Goal: Check status: Check status

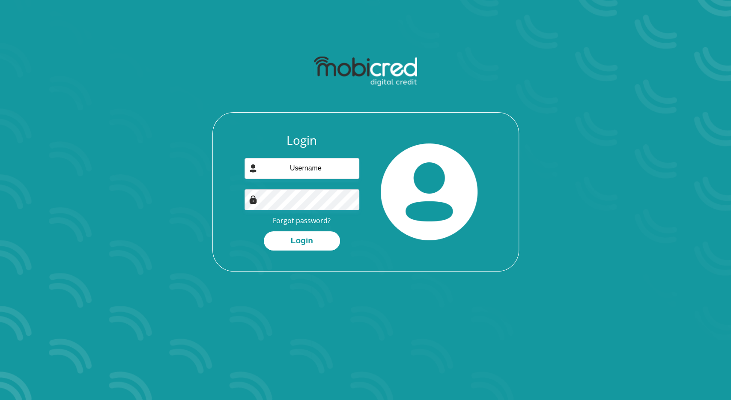
type input "bonique@cdmglobal.co.za"
click at [303, 241] on button "Login" at bounding box center [302, 240] width 76 height 19
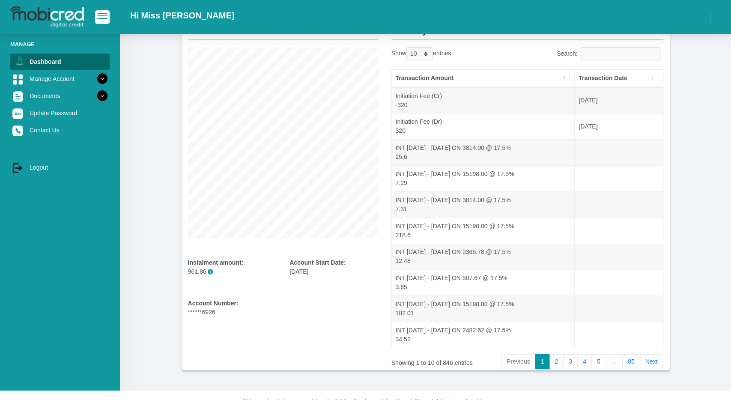
scroll to position [80, 0]
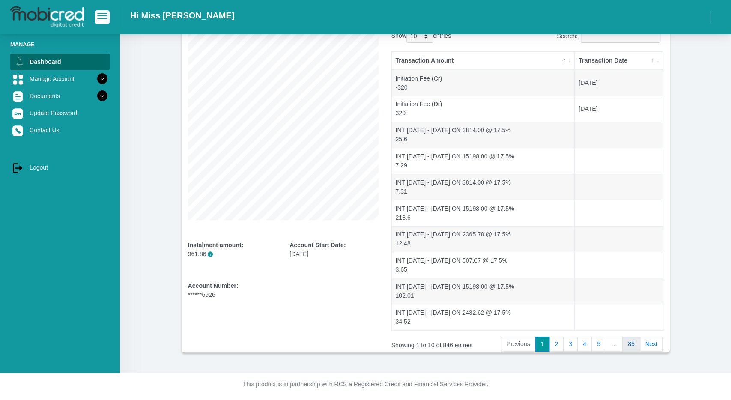
click at [633, 340] on link "85" at bounding box center [631, 343] width 18 height 15
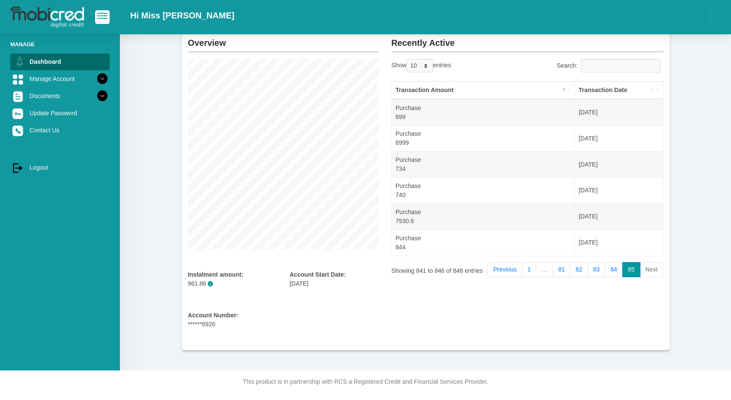
scroll to position [50, 0]
click at [649, 267] on li "Next" at bounding box center [651, 269] width 23 height 15
click at [530, 270] on link "1" at bounding box center [528, 269] width 15 height 15
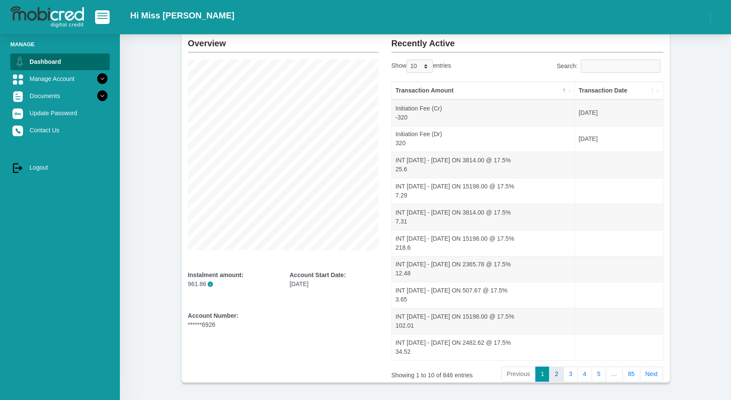
click at [560, 369] on link "2" at bounding box center [556, 373] width 15 height 15
click at [574, 371] on link "3" at bounding box center [570, 373] width 15 height 15
click at [587, 372] on link "4" at bounding box center [584, 373] width 15 height 15
click at [599, 373] on link "5" at bounding box center [598, 373] width 15 height 15
click at [606, 373] on link "6" at bounding box center [598, 373] width 15 height 15
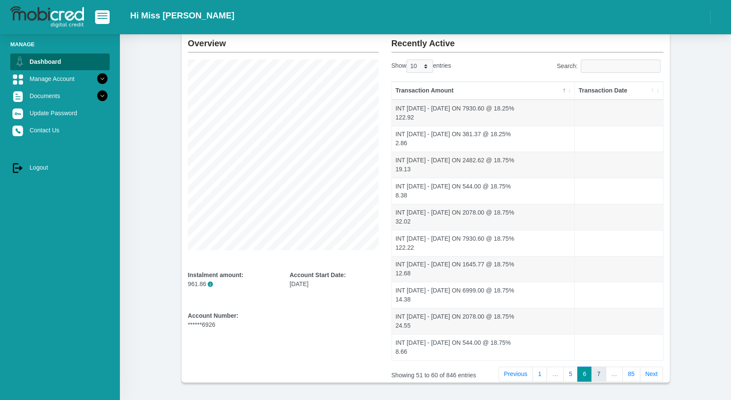
click at [606, 373] on link "7" at bounding box center [598, 373] width 15 height 15
click at [606, 373] on link "8" at bounding box center [598, 373] width 15 height 15
click at [606, 373] on link "9" at bounding box center [598, 373] width 15 height 15
click at [606, 373] on link "10" at bounding box center [597, 373] width 18 height 15
click at [606, 373] on link "11" at bounding box center [597, 373] width 18 height 15
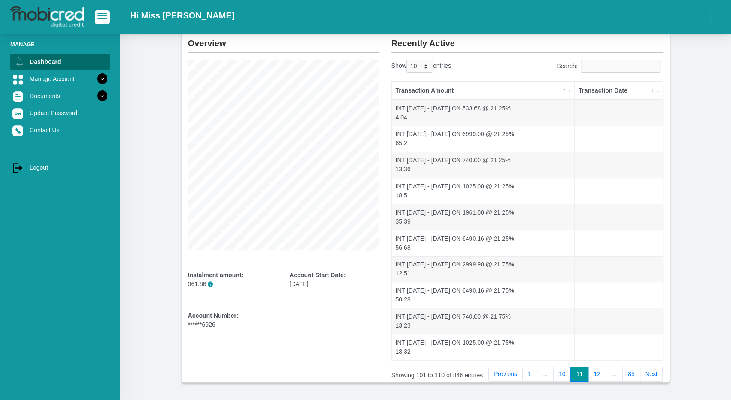
click at [606, 373] on link "12" at bounding box center [597, 373] width 18 height 15
click at [606, 373] on link "13" at bounding box center [597, 373] width 18 height 15
click at [606, 373] on link "14" at bounding box center [597, 373] width 18 height 15
click at [606, 373] on link "15" at bounding box center [597, 373] width 18 height 15
click at [606, 373] on link "16" at bounding box center [597, 373] width 18 height 15
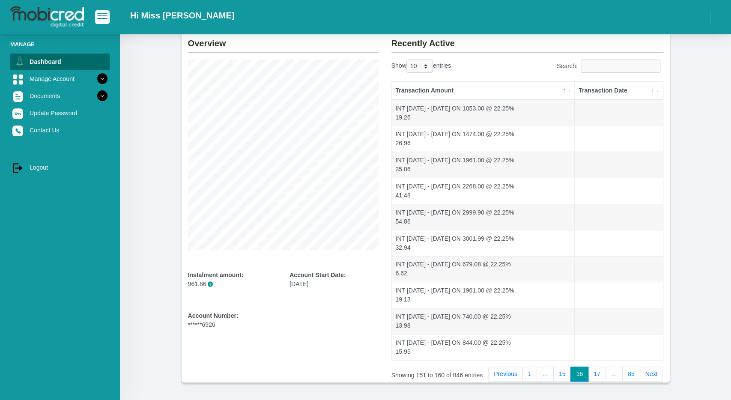
click at [606, 373] on link "17" at bounding box center [597, 373] width 18 height 15
click at [606, 373] on link "18" at bounding box center [597, 373] width 18 height 15
click at [606, 373] on link "19" at bounding box center [597, 373] width 18 height 15
click at [606, 373] on link "20" at bounding box center [597, 373] width 18 height 15
click at [606, 373] on link "21" at bounding box center [597, 373] width 18 height 15
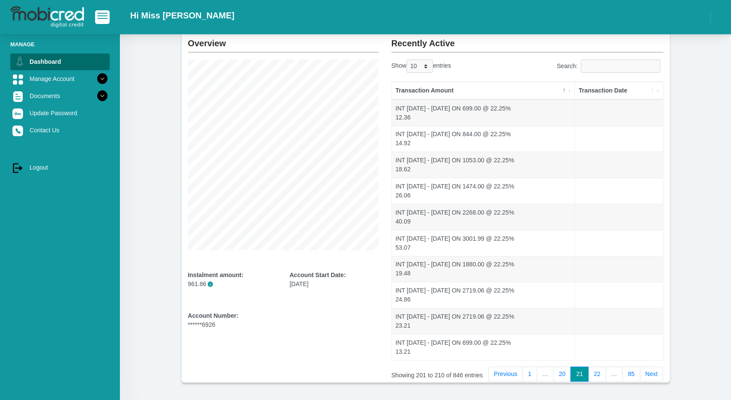
click at [606, 373] on link "22" at bounding box center [597, 373] width 18 height 15
click at [606, 373] on link "23" at bounding box center [597, 373] width 18 height 15
click at [606, 373] on link "24" at bounding box center [597, 373] width 18 height 15
click at [606, 373] on link "25" at bounding box center [597, 373] width 18 height 15
click at [606, 373] on link "26" at bounding box center [597, 373] width 18 height 15
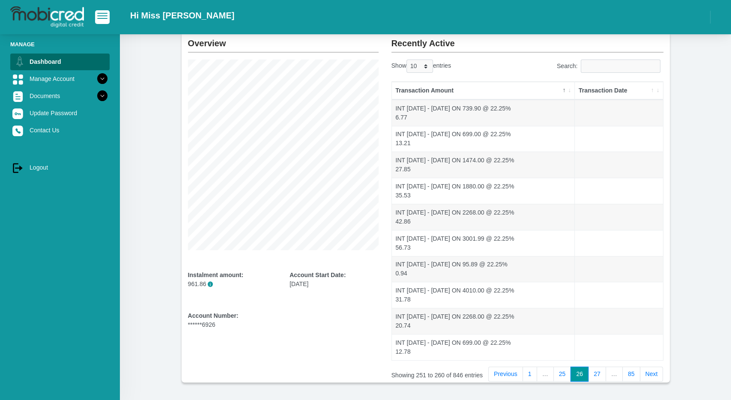
click at [606, 373] on link "27" at bounding box center [597, 373] width 18 height 15
click at [606, 373] on link "28" at bounding box center [597, 373] width 18 height 15
click at [606, 373] on link "29" at bounding box center [597, 373] width 18 height 15
click at [606, 373] on link "30" at bounding box center [597, 373] width 18 height 15
click at [606, 373] on link "31" at bounding box center [597, 373] width 18 height 15
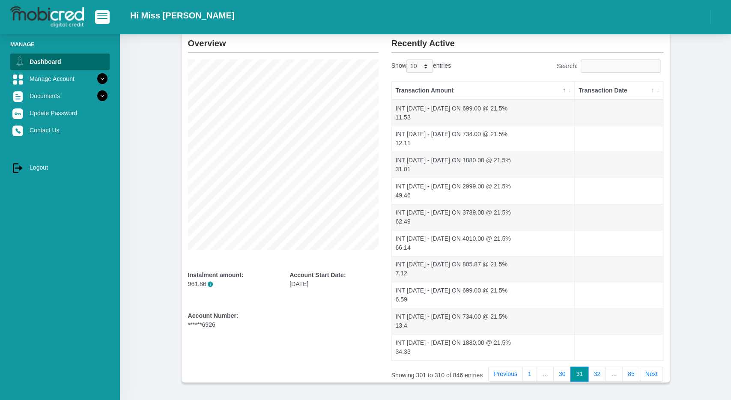
click at [606, 373] on link "32" at bounding box center [597, 373] width 18 height 15
click at [606, 373] on link "33" at bounding box center [597, 373] width 18 height 15
click at [606, 373] on link "34" at bounding box center [597, 373] width 18 height 15
click at [606, 373] on link "35" at bounding box center [597, 373] width 18 height 15
click at [606, 373] on link "36" at bounding box center [597, 373] width 18 height 15
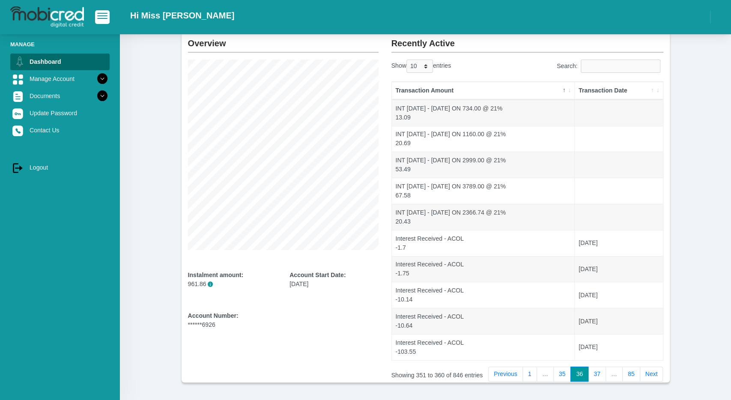
click at [606, 373] on link "37" at bounding box center [597, 373] width 18 height 15
click at [606, 373] on link "38" at bounding box center [597, 373] width 18 height 15
click at [606, 373] on link "39" at bounding box center [597, 373] width 18 height 15
click at [606, 373] on link "40" at bounding box center [597, 373] width 18 height 15
click at [606, 373] on link "41" at bounding box center [597, 373] width 18 height 15
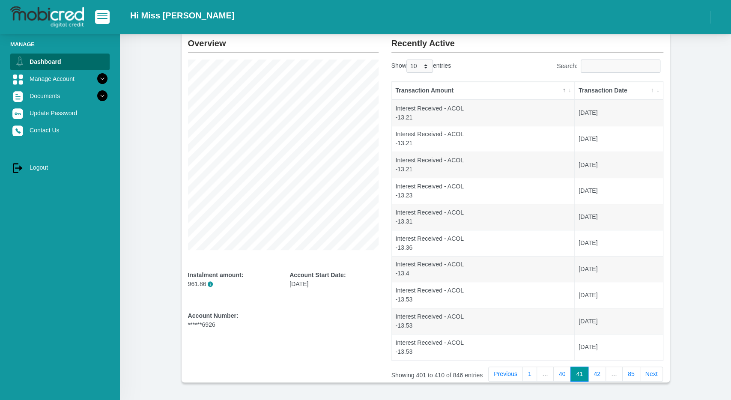
click at [606, 373] on link "42" at bounding box center [597, 373] width 18 height 15
click at [606, 373] on link "43" at bounding box center [597, 373] width 18 height 15
click at [606, 373] on link "44" at bounding box center [597, 373] width 18 height 15
click at [606, 373] on link "45" at bounding box center [597, 373] width 18 height 15
click at [606, 373] on link "46" at bounding box center [597, 373] width 18 height 15
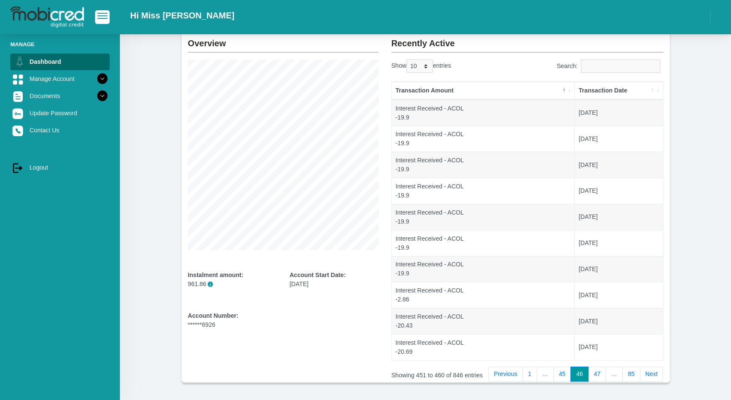
click at [606, 373] on link "47" at bounding box center [597, 373] width 18 height 15
click at [623, 88] on th "Transaction Date" at bounding box center [618, 91] width 88 height 18
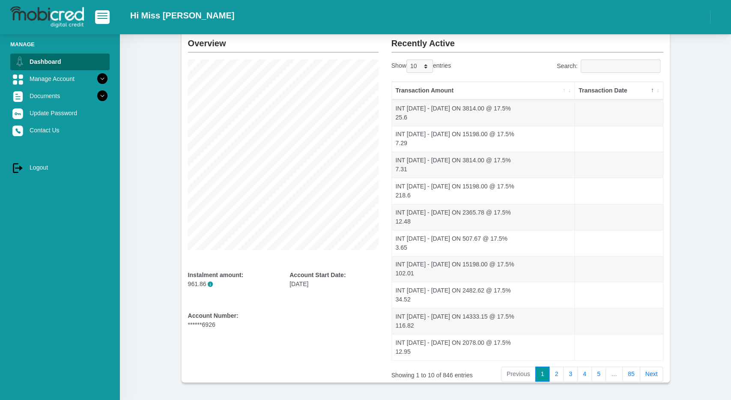
click at [623, 88] on th "Transaction Date" at bounding box center [618, 91] width 88 height 18
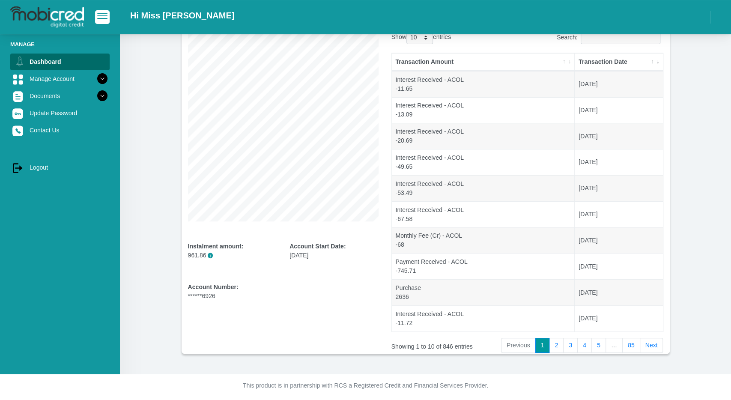
scroll to position [80, 0]
click at [560, 342] on link "2" at bounding box center [556, 343] width 15 height 15
click at [549, 343] on link "1" at bounding box center [542, 343] width 15 height 15
click at [561, 342] on link "2" at bounding box center [556, 343] width 15 height 15
click at [575, 342] on link "3" at bounding box center [570, 343] width 15 height 15
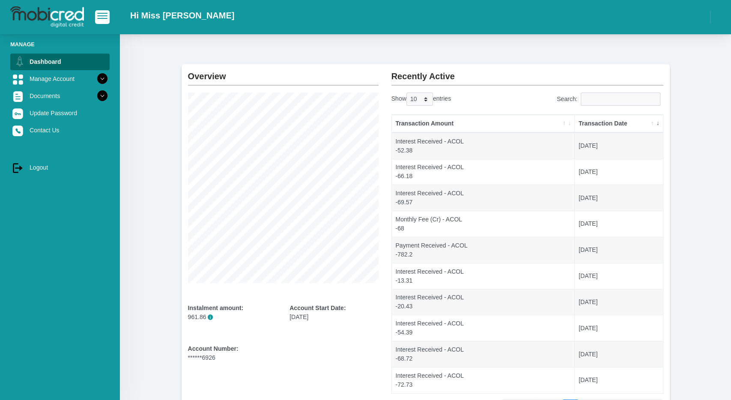
scroll to position [0, 0]
